Goal: Task Accomplishment & Management: Use online tool/utility

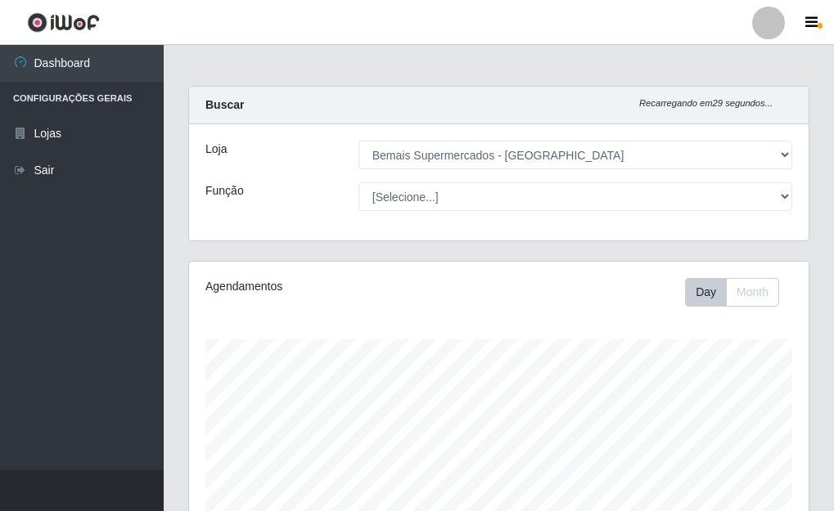
select select "249"
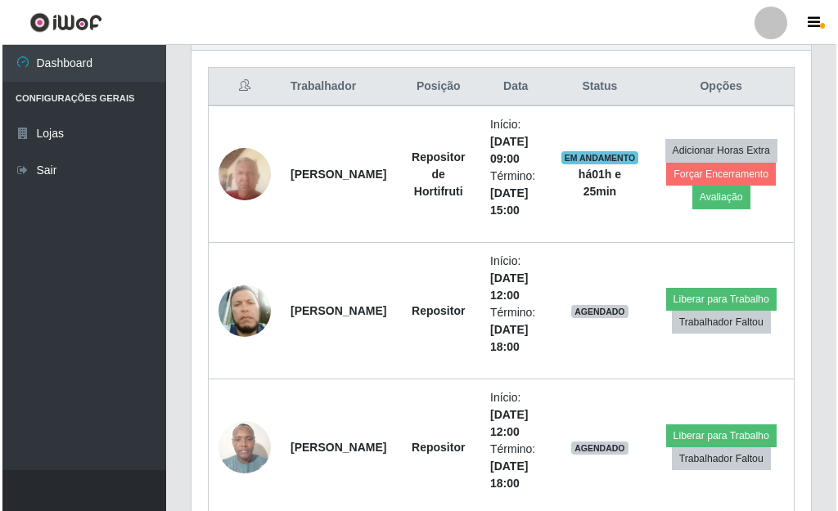
scroll to position [340, 619]
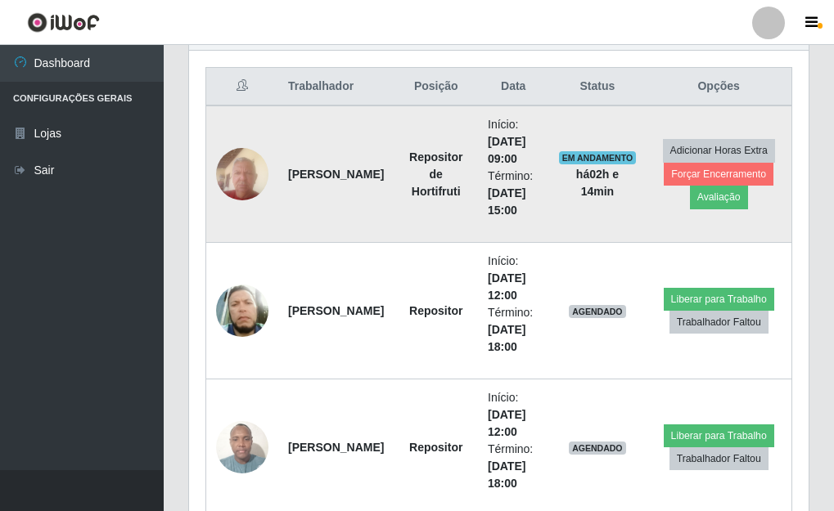
click at [230, 182] on img at bounding box center [242, 174] width 52 height 70
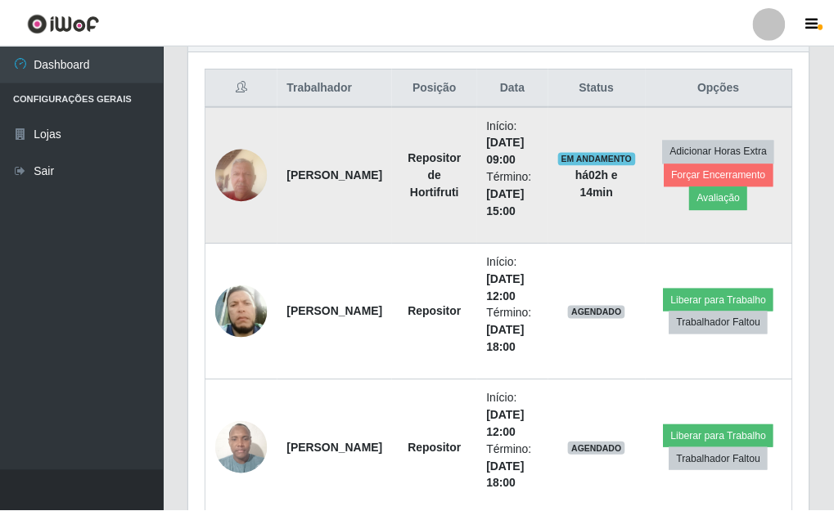
scroll to position [340, 610]
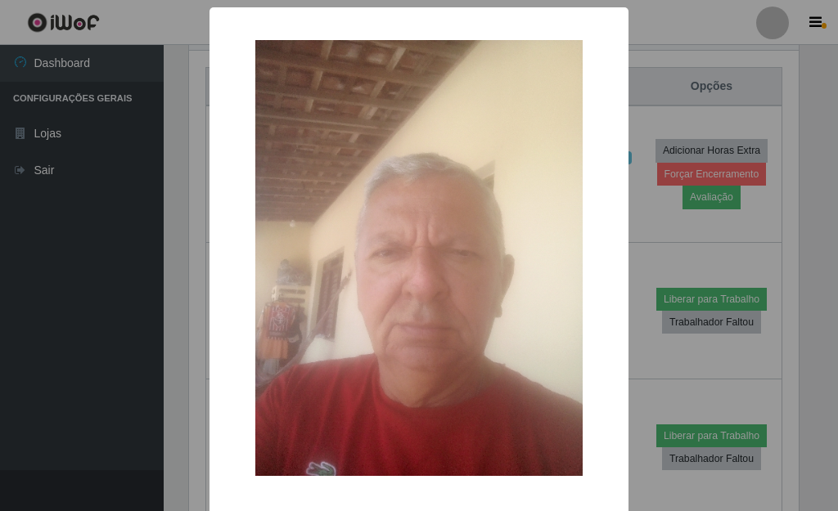
click at [651, 98] on div "× OK Cancel" at bounding box center [419, 255] width 838 height 511
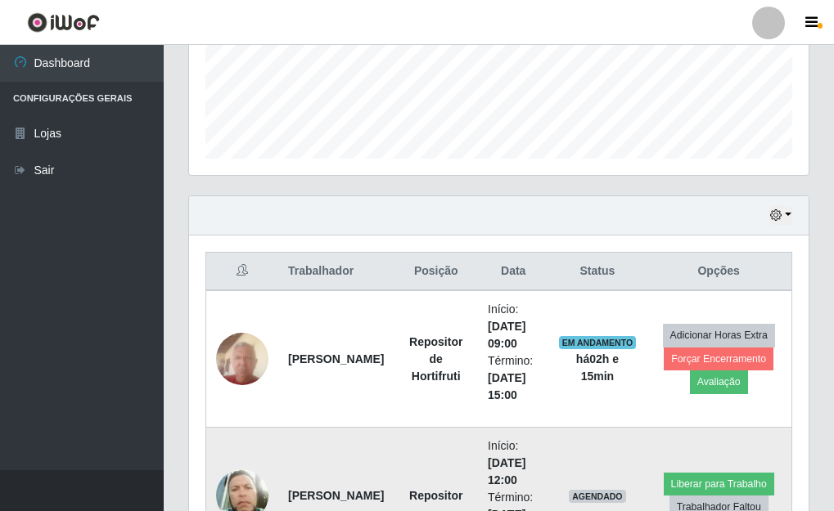
scroll to position [394, 0]
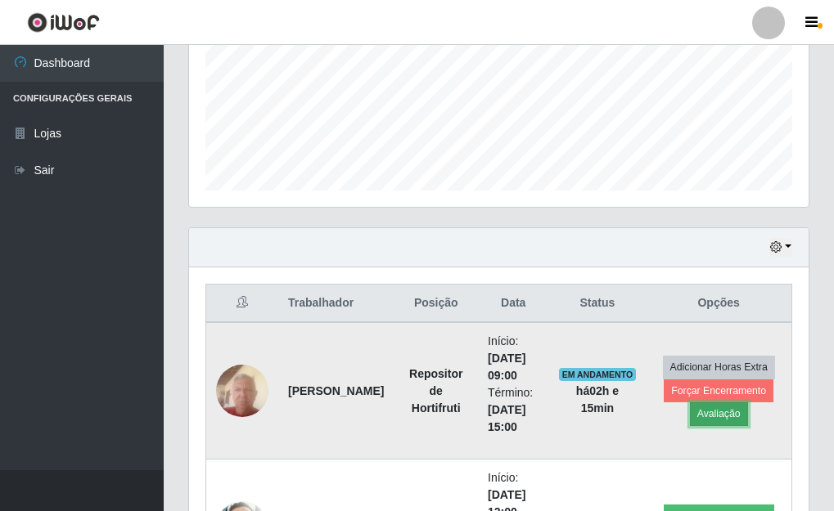
click at [709, 412] on button "Avaliação" at bounding box center [719, 414] width 58 height 23
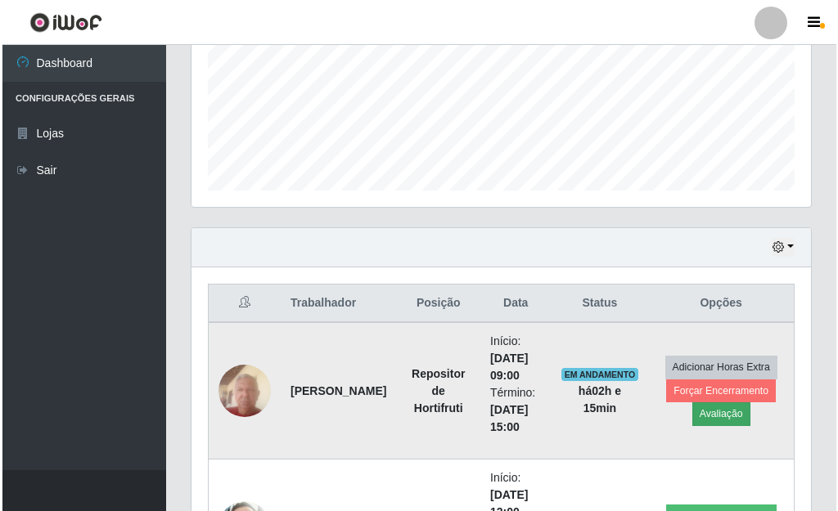
scroll to position [340, 610]
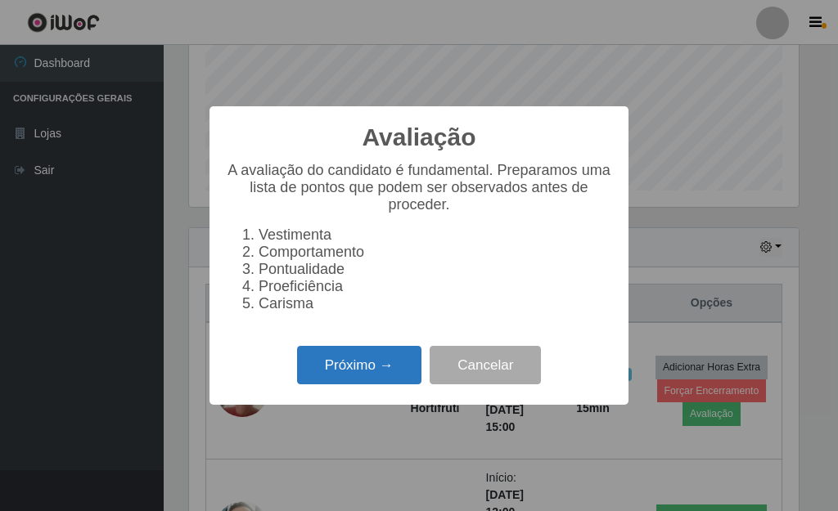
click at [368, 362] on button "Próximo →" at bounding box center [359, 365] width 124 height 38
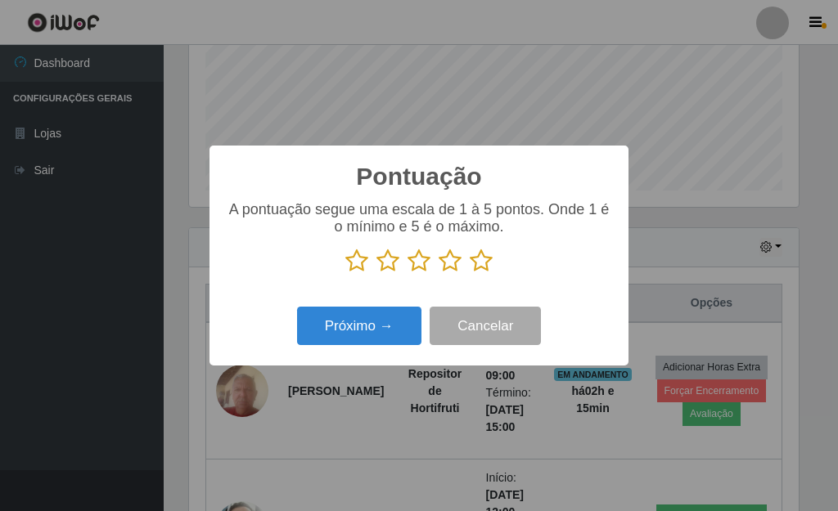
click at [421, 264] on icon at bounding box center [419, 261] width 23 height 25
click at [408, 273] on input "radio" at bounding box center [408, 273] width 0 height 0
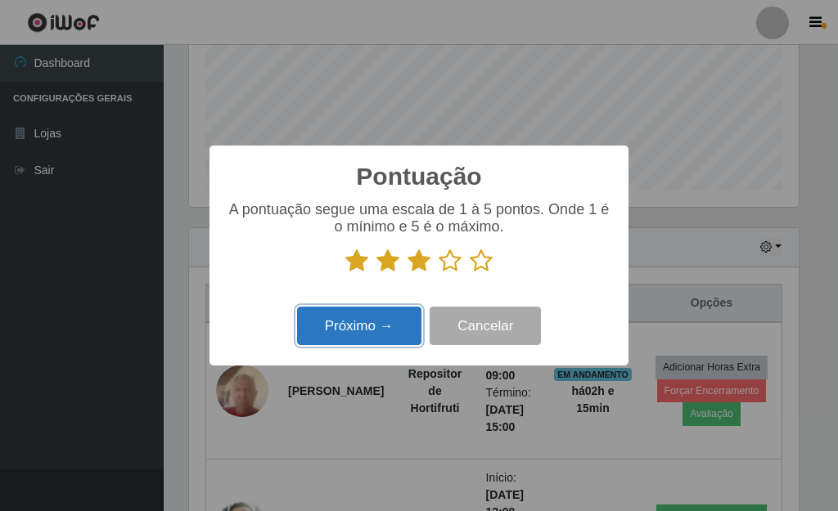
click at [368, 318] on button "Próximo →" at bounding box center [359, 326] width 124 height 38
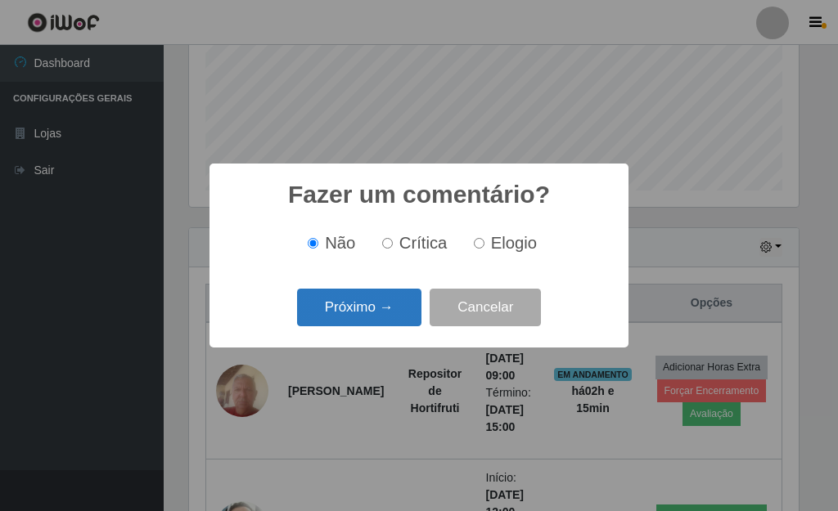
click at [373, 305] on button "Próximo →" at bounding box center [359, 308] width 124 height 38
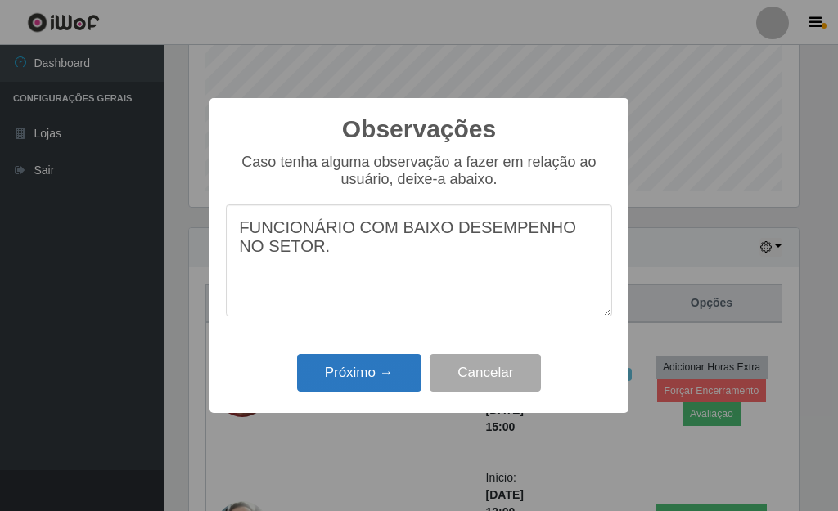
type textarea "FUNCIONÁRIO COM BAIXO DESEMPENHO NO SETOR."
click at [344, 385] on button "Próximo →" at bounding box center [359, 373] width 124 height 38
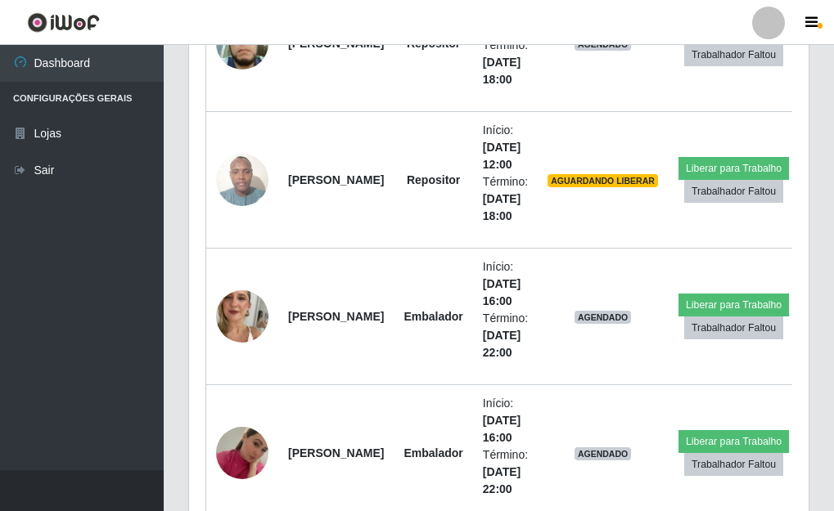
scroll to position [885, 0]
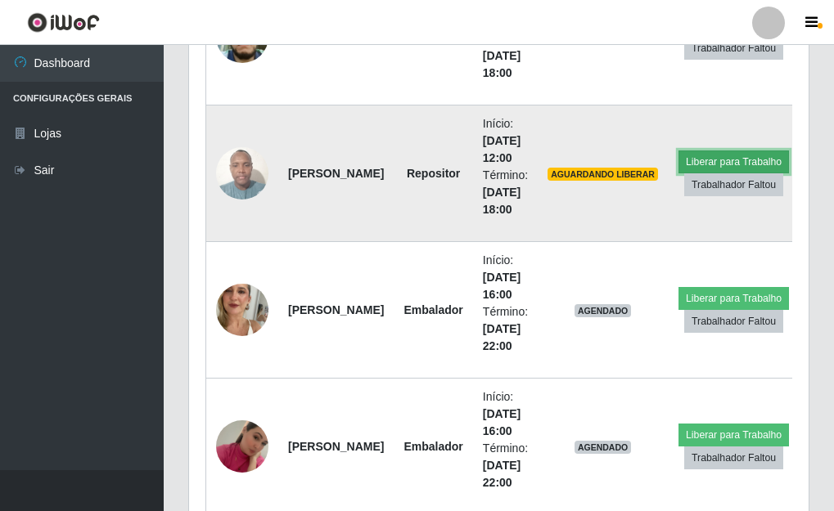
click at [706, 155] on button "Liberar para Trabalho" at bounding box center [733, 162] width 110 height 23
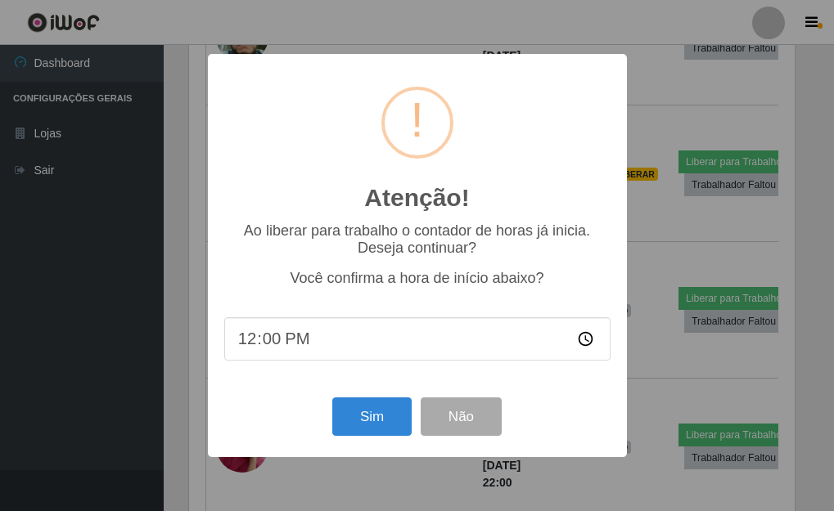
scroll to position [340, 610]
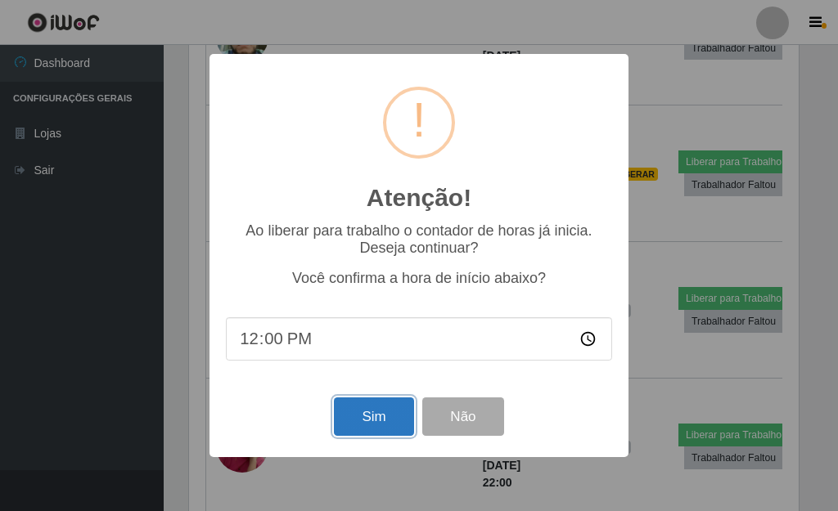
click at [349, 424] on button "Sim" at bounding box center [373, 417] width 79 height 38
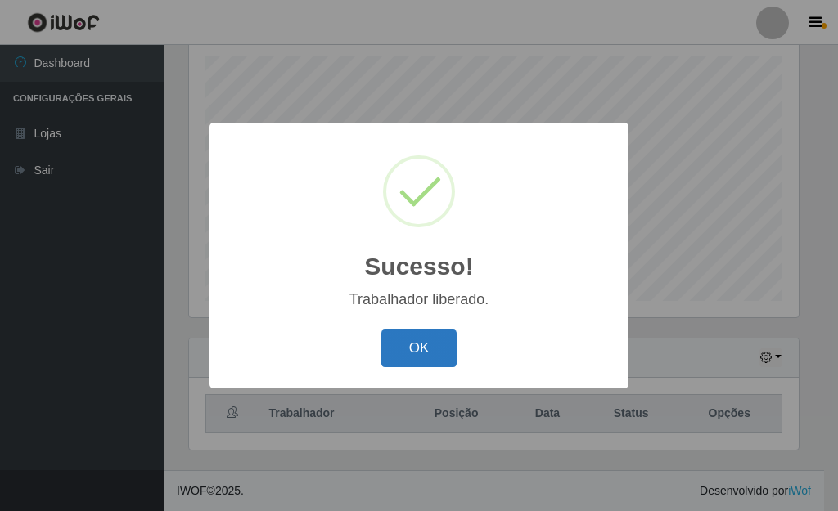
click at [409, 341] on button "OK" at bounding box center [419, 349] width 76 height 38
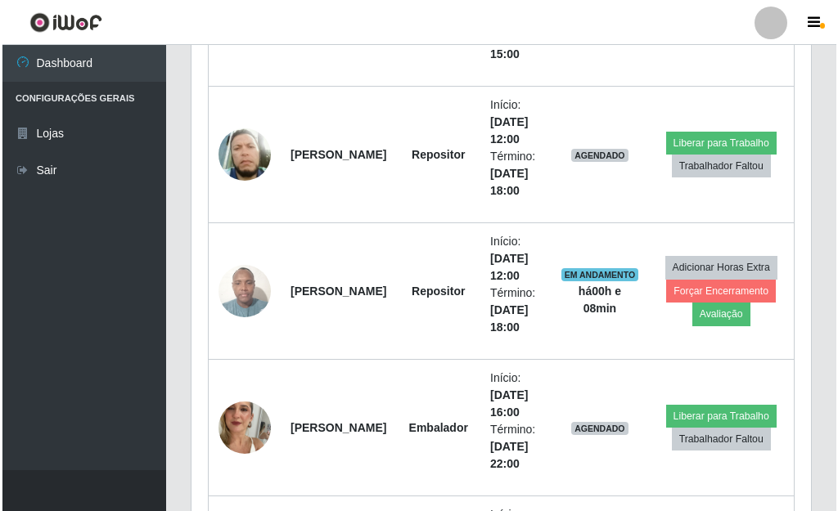
scroll to position [775, 0]
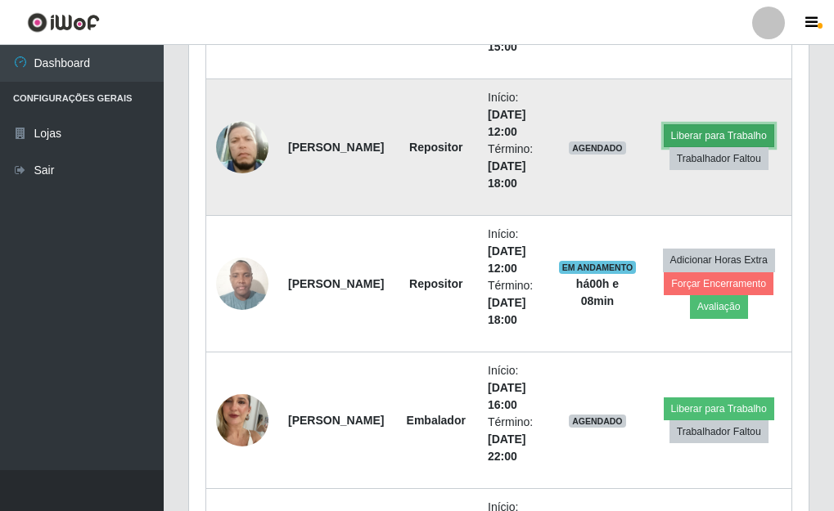
click at [701, 136] on button "Liberar para Trabalho" at bounding box center [719, 135] width 110 height 23
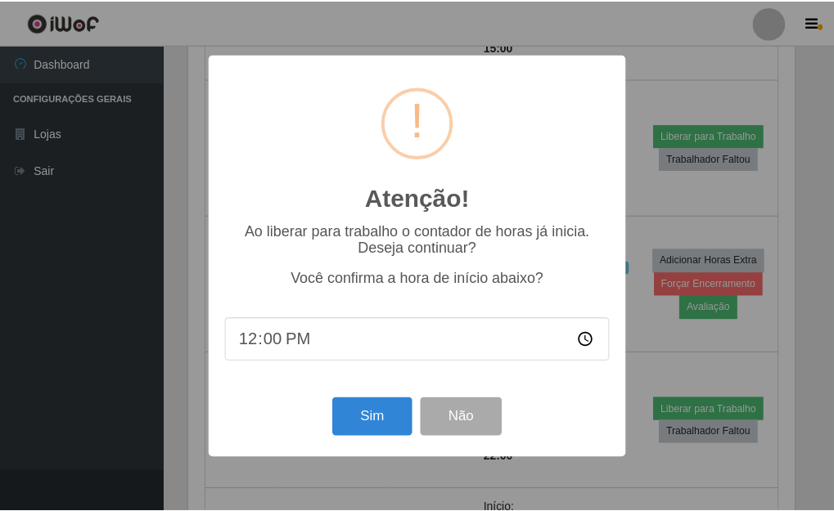
scroll to position [340, 610]
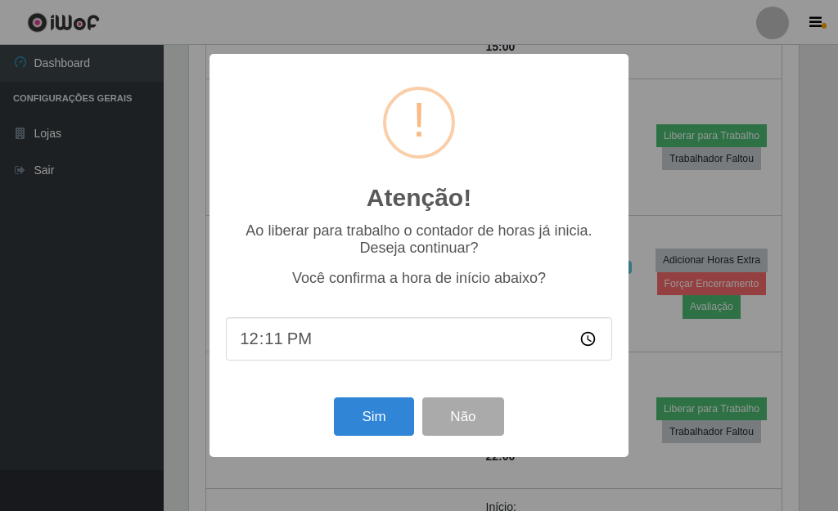
type input "12:10"
click at [369, 415] on button "Sim" at bounding box center [373, 417] width 79 height 38
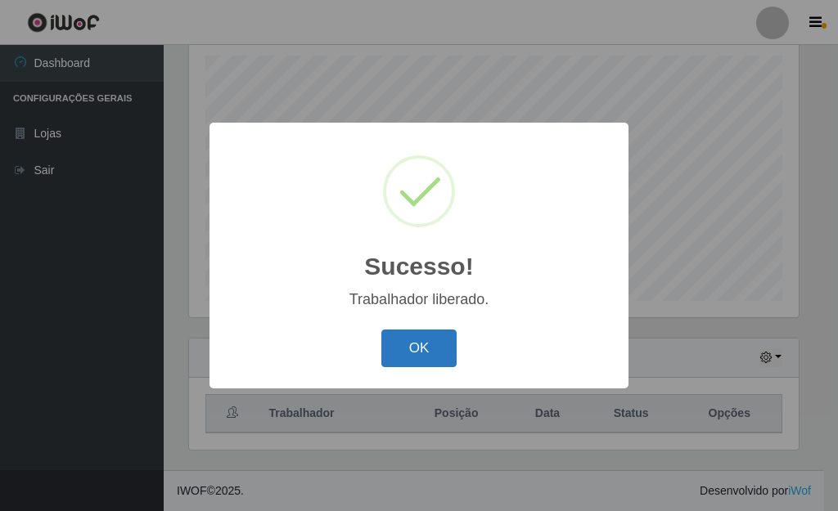
click at [419, 333] on button "OK" at bounding box center [419, 349] width 76 height 38
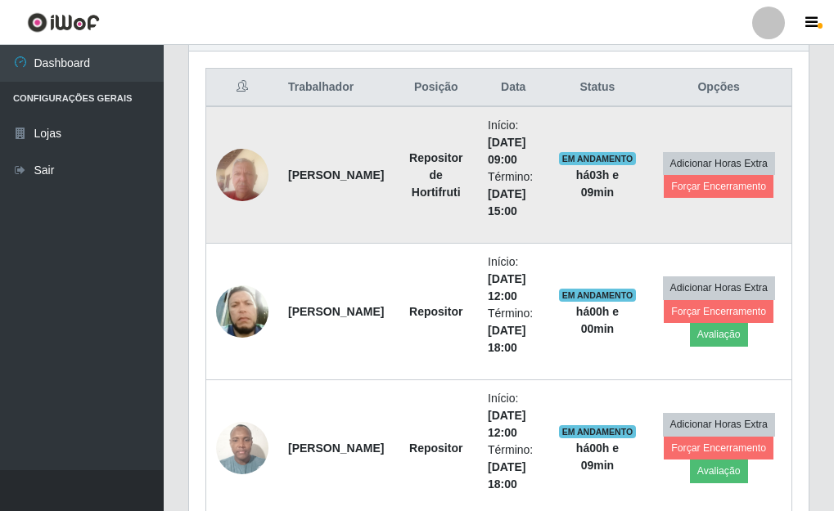
scroll to position [611, 0]
